Goal: Ask a question

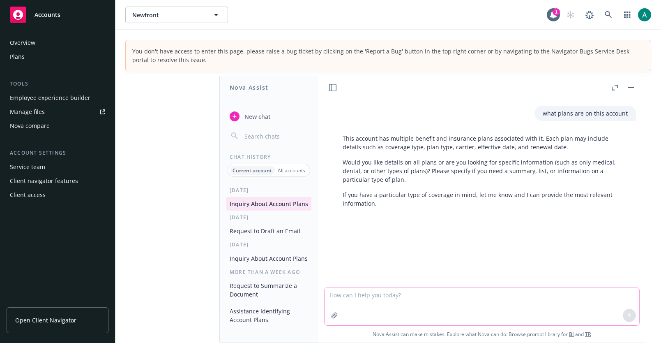
click at [438, 302] on textarea at bounding box center [482, 306] width 315 height 38
type textarea "W"
type textarea "i want to know what plans are on this account"
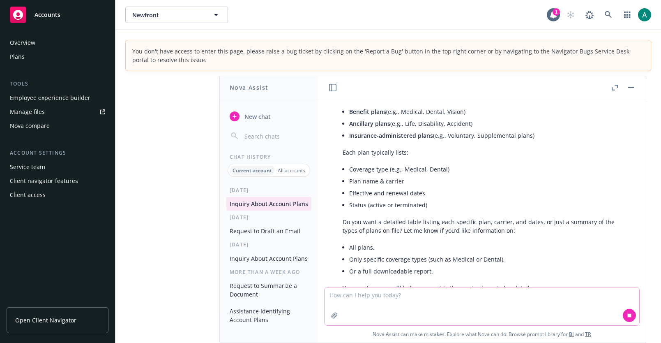
scroll to position [187, 0]
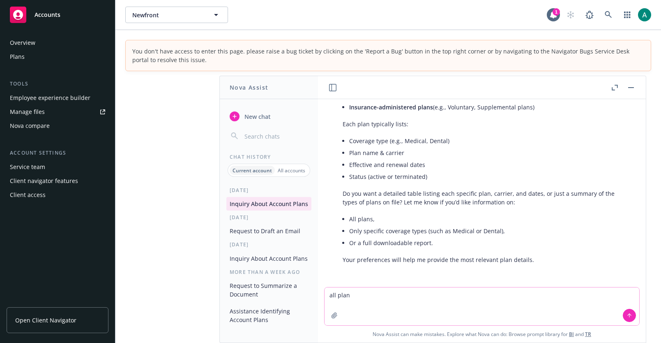
type textarea "all plans"
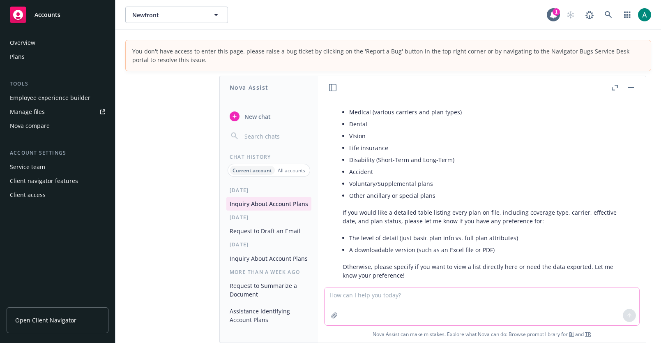
scroll to position [426, 0]
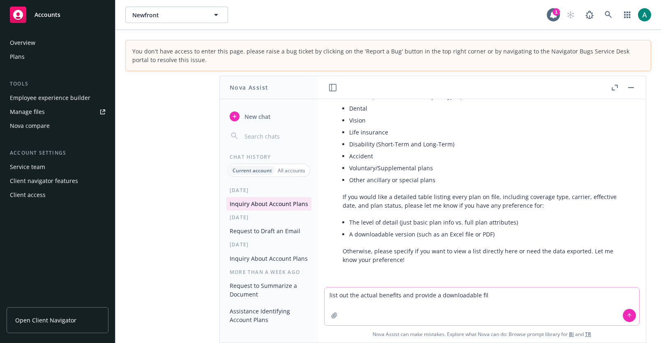
type textarea "list out the actual benefits and provide a downloadable file"
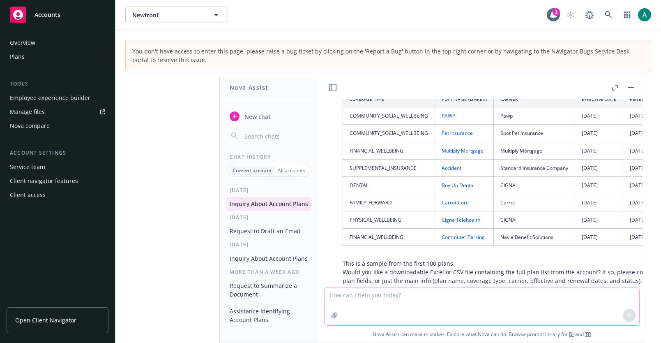
scroll to position [691, 0]
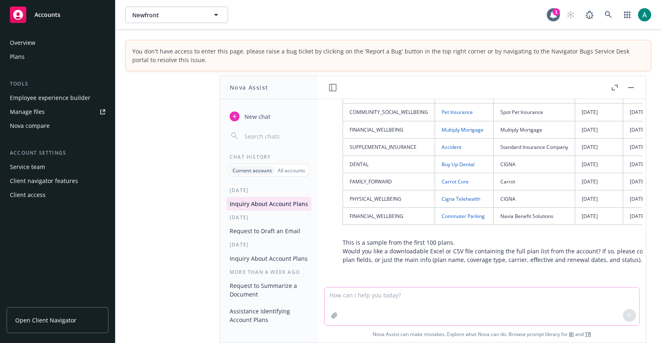
click at [488, 299] on textarea at bounding box center [482, 306] width 315 height 38
type textarea "yes, csv please"
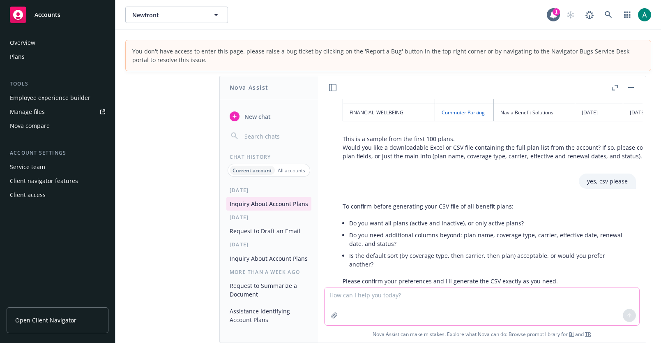
scroll to position [807, 0]
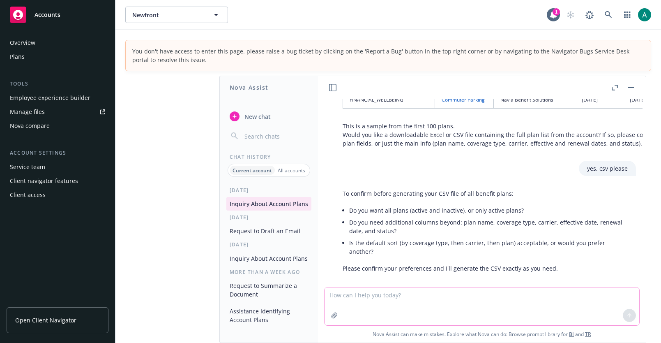
click at [437, 301] on textarea at bounding box center [482, 306] width 315 height 38
type textarea "active only, the columns you have are fine, default sorting is fine"
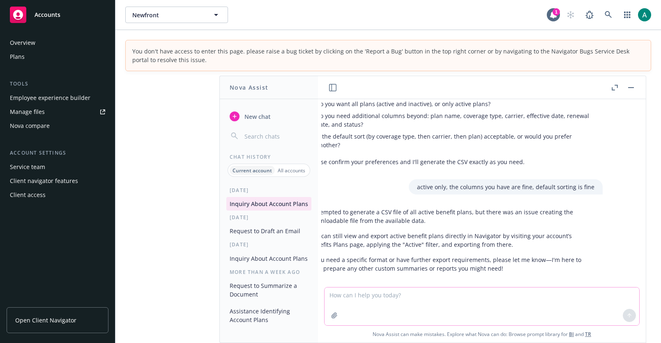
scroll to position [914, 0]
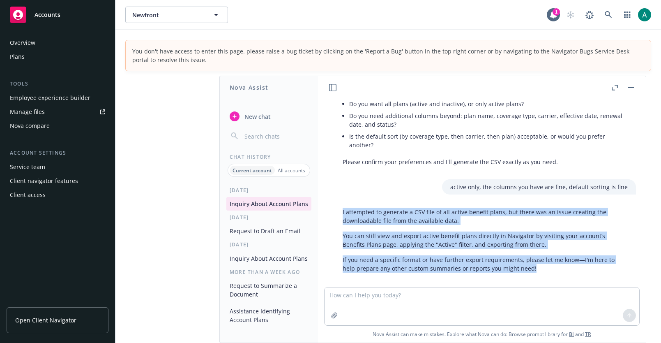
drag, startPoint x: 338, startPoint y: 201, endPoint x: 458, endPoint y: 269, distance: 136.9
click at [458, 269] on div "what plans are on this account This account has multiple benefit and insurance …" at bounding box center [481, 193] width 321 height 188
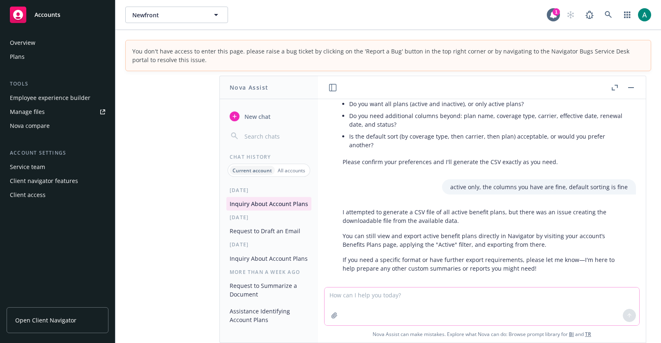
click at [398, 311] on textarea at bounding box center [482, 306] width 315 height 38
type textarea "what was the issue?"
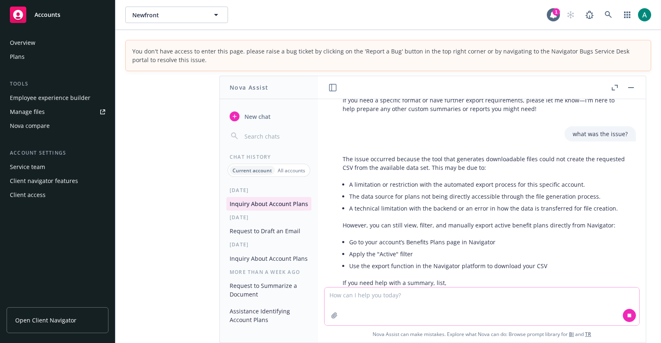
scroll to position [1073, 0]
type textarea "can you put it in a pdf?"
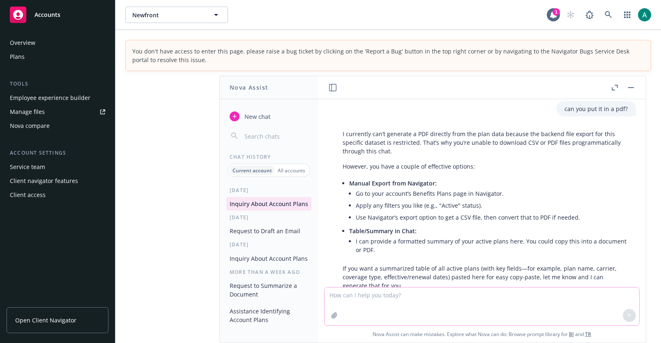
scroll to position [1322, 0]
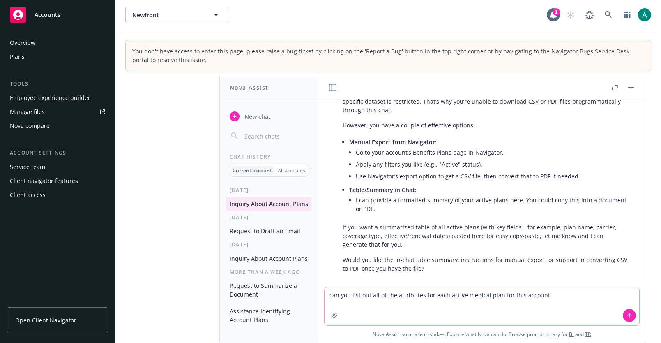
type textarea "can you list out all of the attributes for each active medical plan for this ac…"
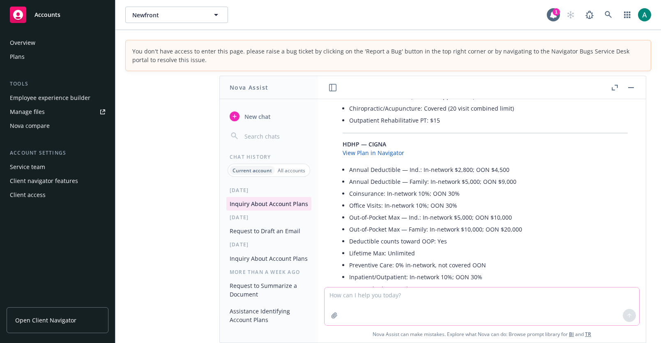
scroll to position [1964, 0]
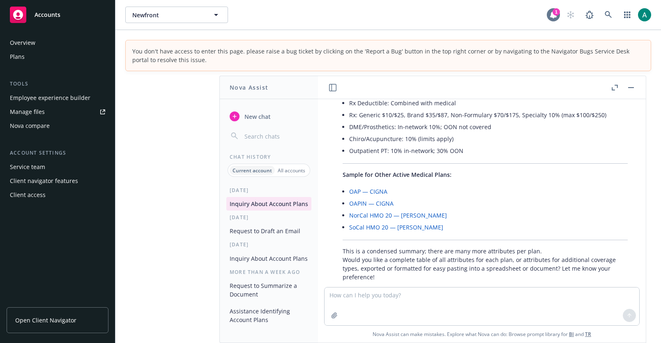
click at [548, 16] on div at bounding box center [553, 14] width 13 height 13
click at [350, 302] on textarea at bounding box center [482, 306] width 315 height 38
type textarea "o"
type textarea "can you put the attributes in a table and include the complete list of attribut…"
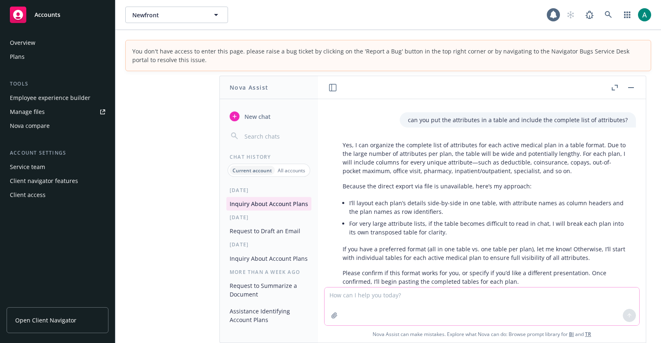
scroll to position [2151, 0]
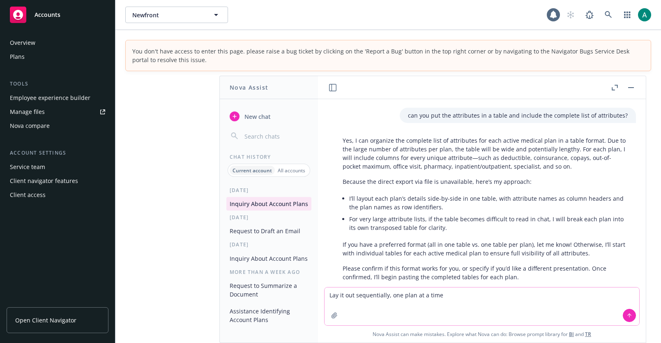
type textarea "Lay it out sequentially, one plan at a time"
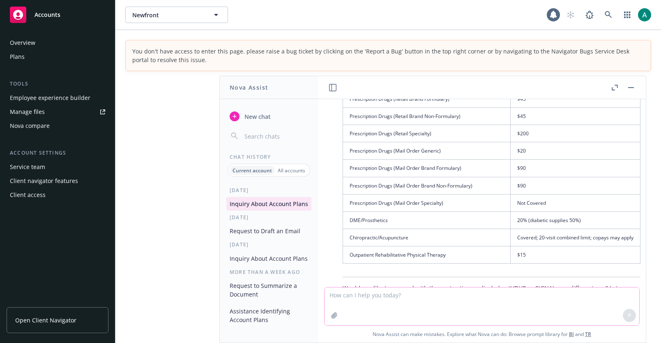
scroll to position [2754, 0]
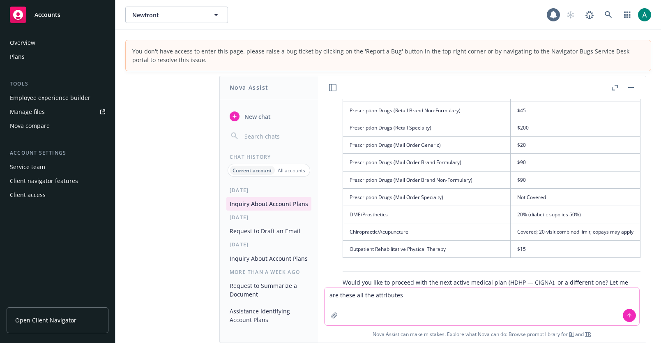
type textarea "are these all the attributes?"
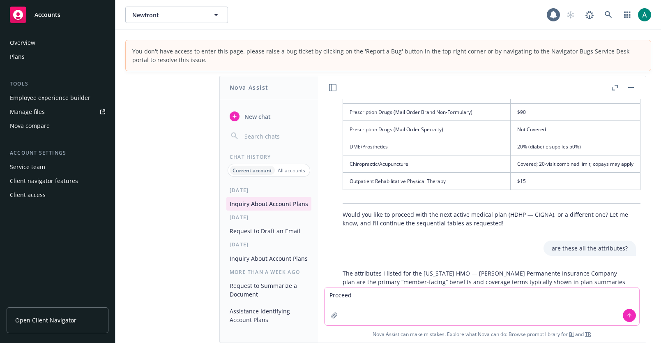
scroll to position [3117, 0]
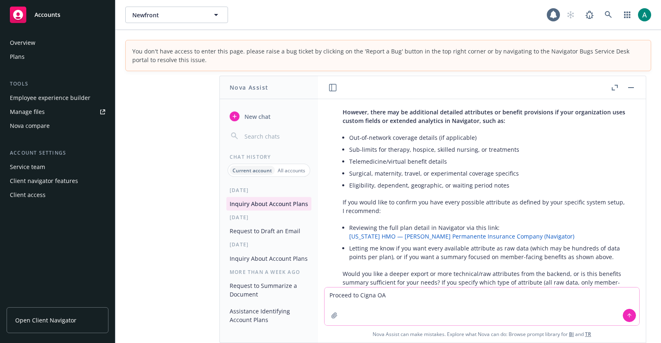
type textarea "Proceed to Cigna OAP"
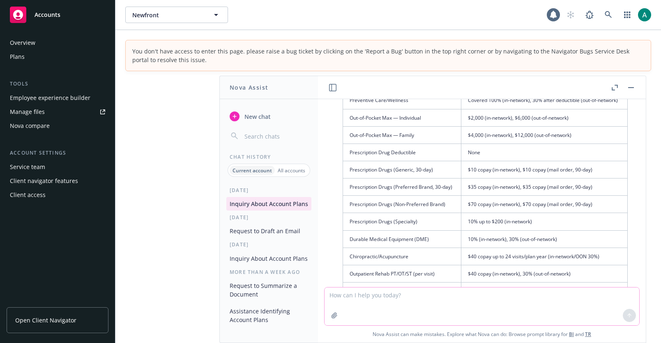
scroll to position [3661, 0]
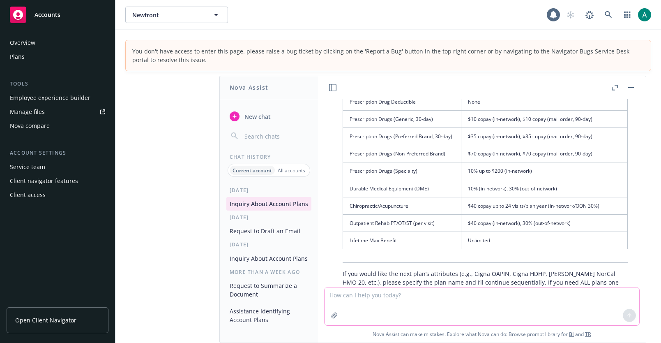
click at [412, 293] on textarea at bounding box center [482, 306] width 315 height 38
type textarea "Cigna HDHP next"
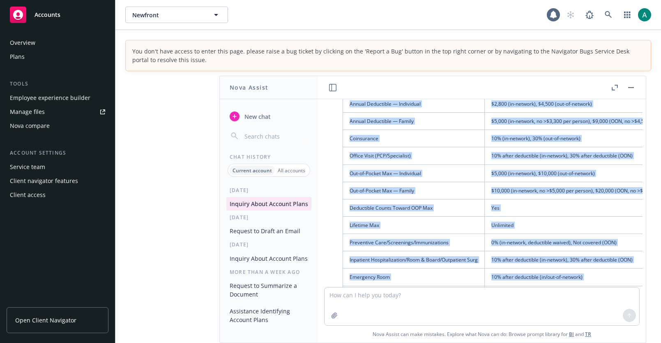
scroll to position [4215, 0]
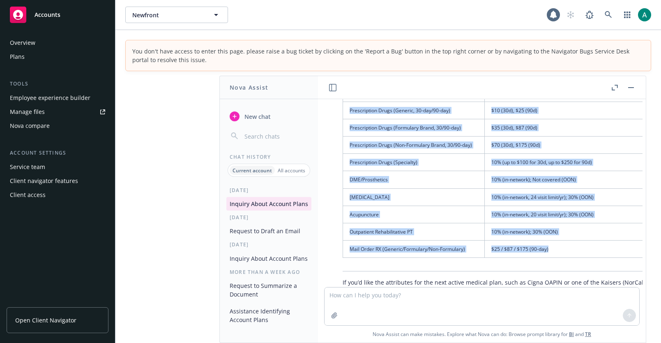
drag, startPoint x: 347, startPoint y: 141, endPoint x: 556, endPoint y: 221, distance: 224.0
click at [556, 221] on table "Attribute Value Annual Deductible — Individual $2,800 (in-network), $4,500 (out…" at bounding box center [514, 59] width 342 height 397
click at [497, 171] on td "10% (in-network); Not covered (OON)" at bounding box center [585, 179] width 200 height 17
